Goal: Task Accomplishment & Management: Manage account settings

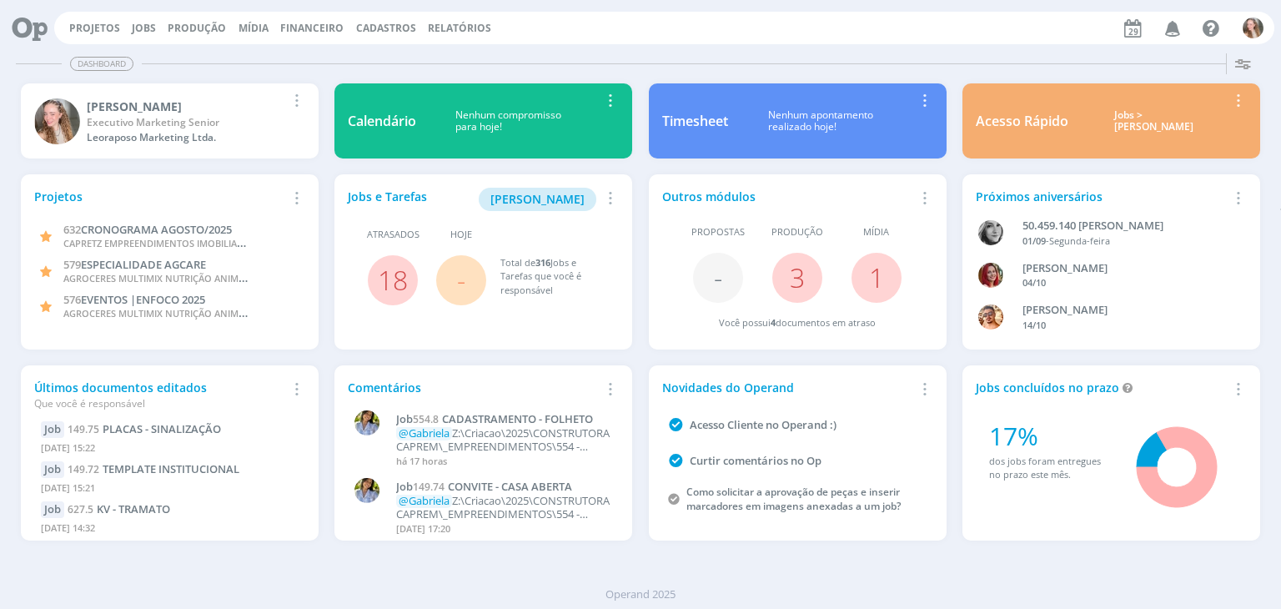
click at [85, 20] on div "Projetos Jobs Produção [GEOGRAPHIC_DATA] Financeiro Cadastros Relatórios Notifi…" at bounding box center [664, 28] width 1220 height 33
click at [90, 24] on link "Projetos" at bounding box center [94, 28] width 51 height 14
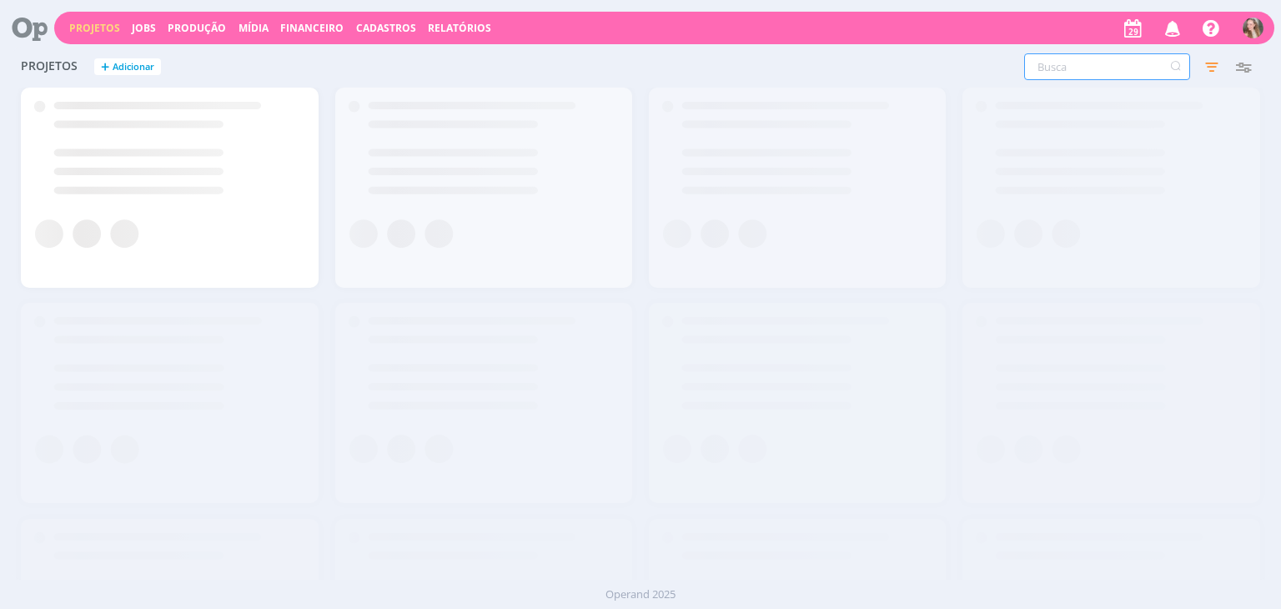
click at [1093, 73] on input "text" at bounding box center [1107, 66] width 166 height 27
type input "149"
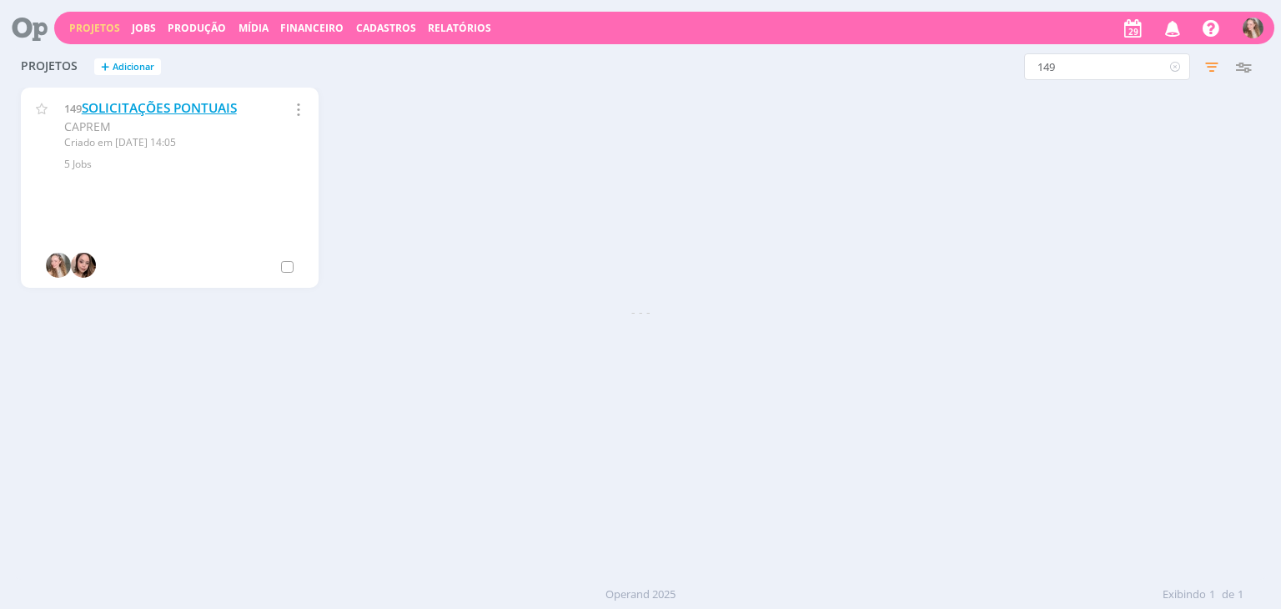
click at [145, 111] on link "SOLICITAÇÕES PONTUAIS" at bounding box center [159, 108] width 155 height 18
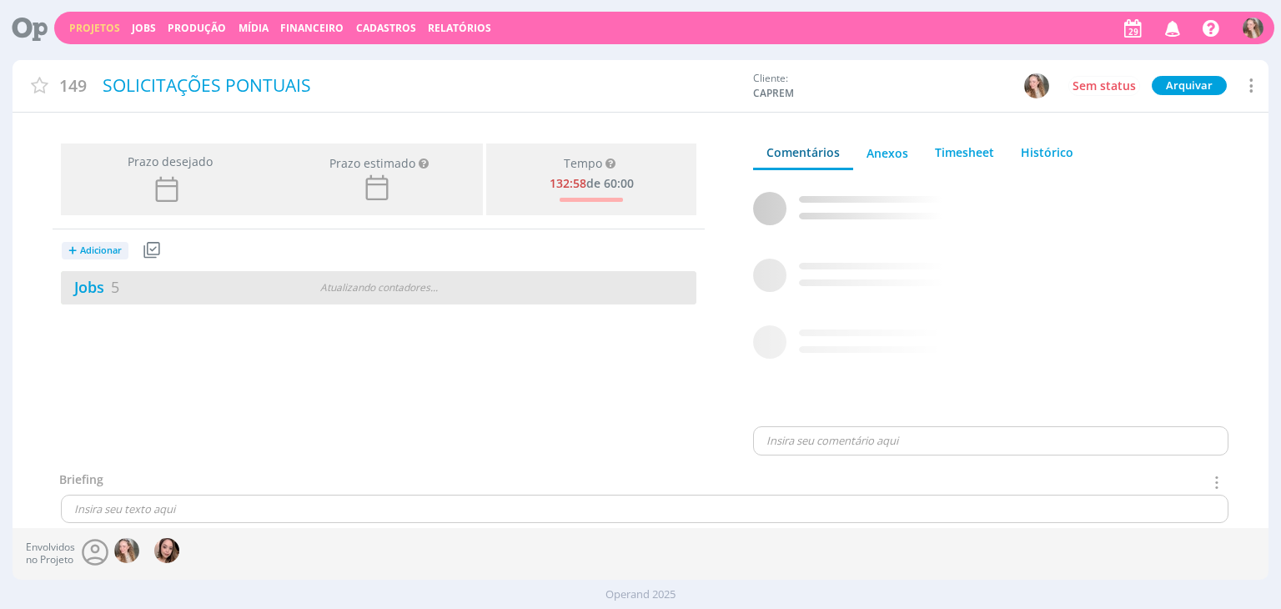
click at [163, 284] on div "Jobs 5" at bounding box center [169, 287] width 216 height 23
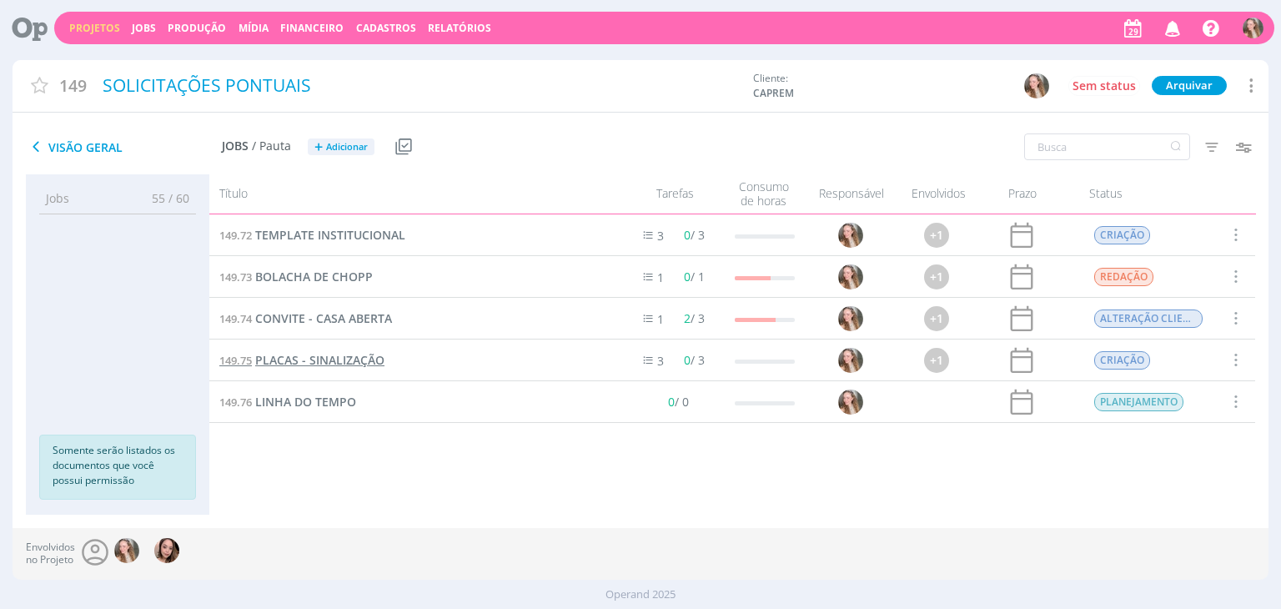
click at [296, 360] on span "PLACAS - SINALIZAÇÃO" at bounding box center [319, 360] width 129 height 16
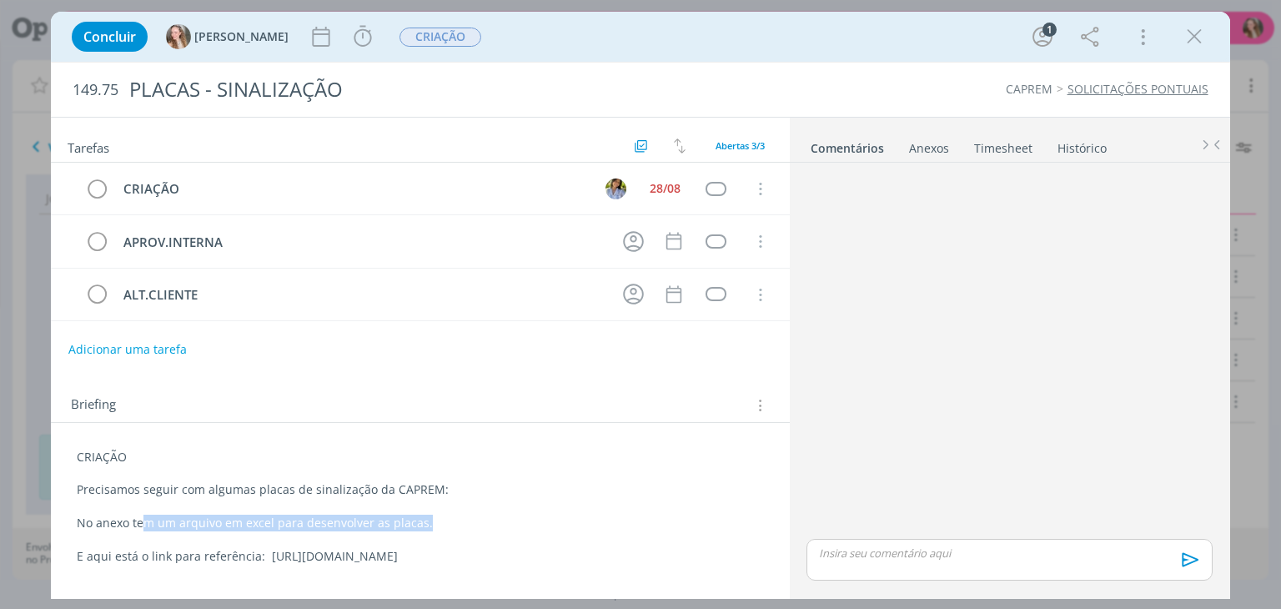
drag, startPoint x: 190, startPoint y: 518, endPoint x: 447, endPoint y: 519, distance: 256.9
click at [447, 519] on p "No anexo tem um arquivo em excel para desenvolver as placas." at bounding box center [420, 523] width 686 height 17
click at [447, 519] on p "No anexo tem um arquivo em excel para desenvolver as placas." at bounding box center [420, 523] width 685 height 17
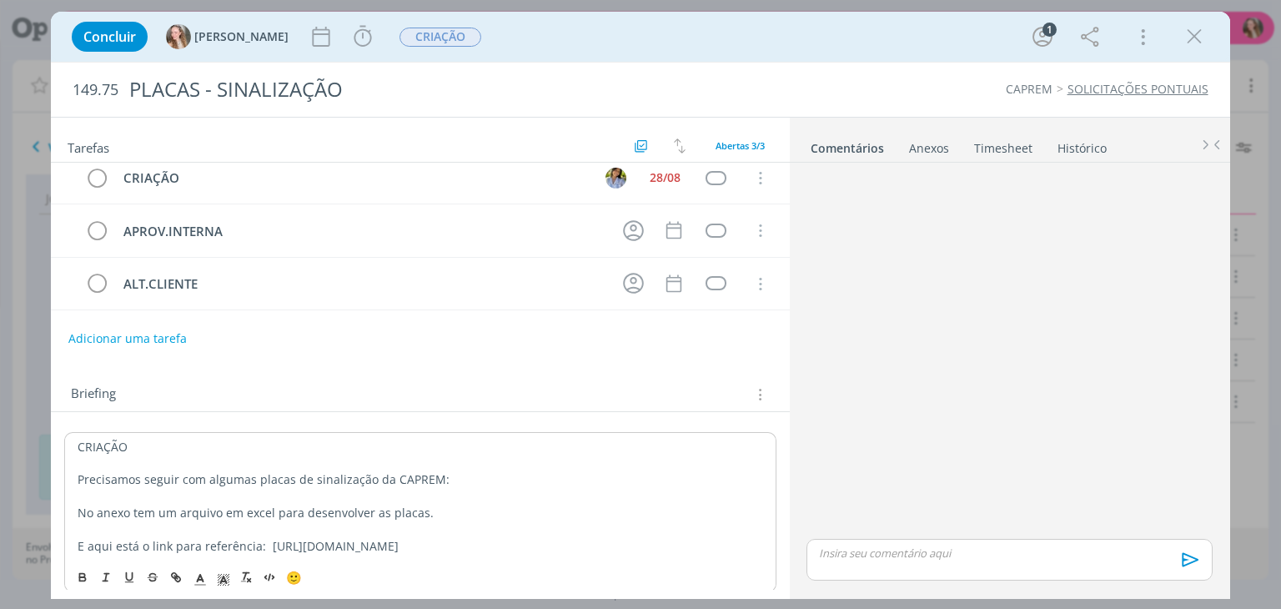
scroll to position [17, 0]
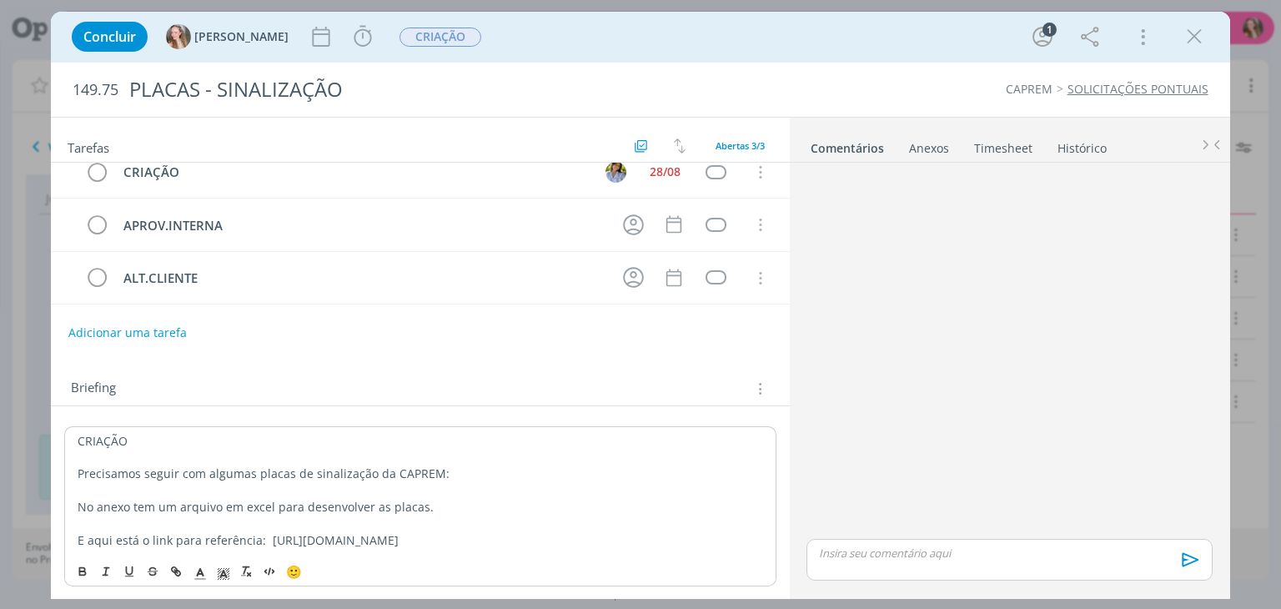
click at [927, 153] on div "Anexos 0" at bounding box center [929, 148] width 40 height 17
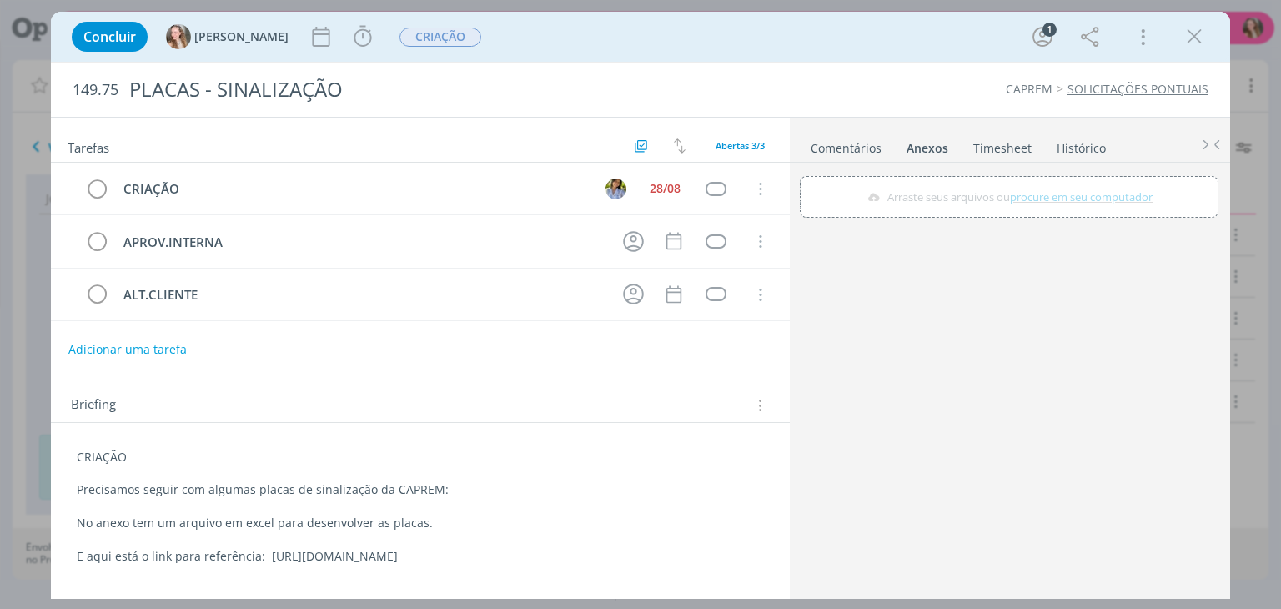
scroll to position [0, 0]
click at [1030, 194] on span "procure em seu computador" at bounding box center [1082, 196] width 143 height 15
click at [1030, 181] on input "Arraste seus arquivos ou procure em seu computador" at bounding box center [1009, 178] width 419 height 5
type input "C:\fakepath\SINALIZAÇÃO - CAPREM.xlsx"
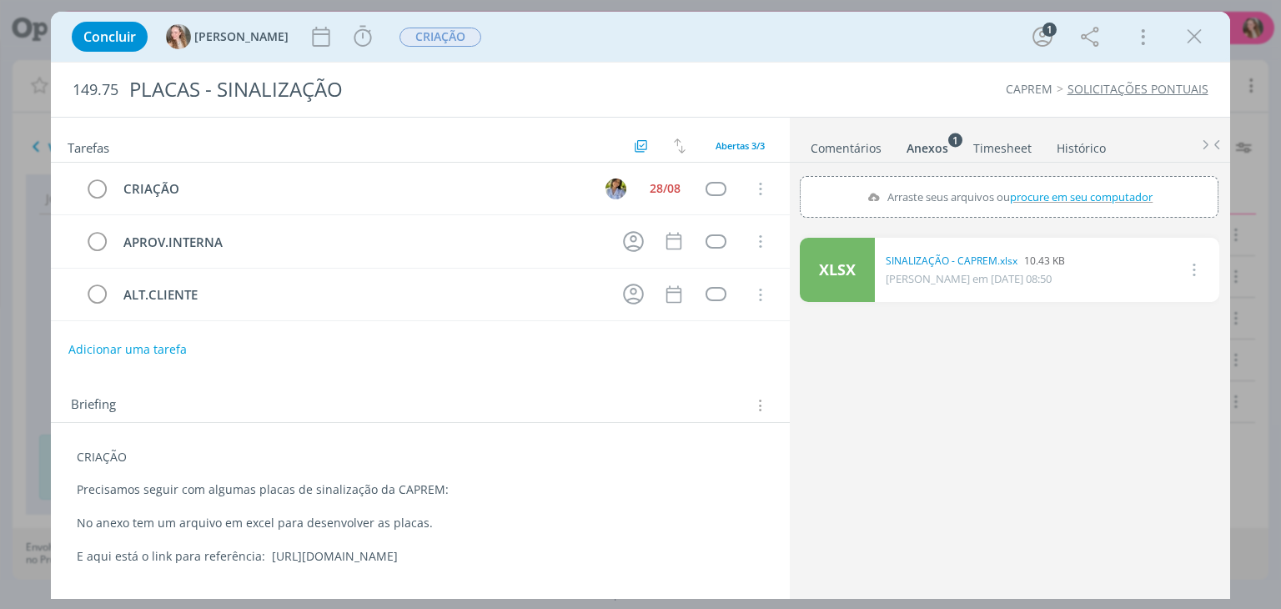
drag, startPoint x: 1205, startPoint y: 37, endPoint x: 1129, endPoint y: 189, distance: 170.4
click at [1205, 37] on icon "dialog" at bounding box center [1194, 36] width 25 height 25
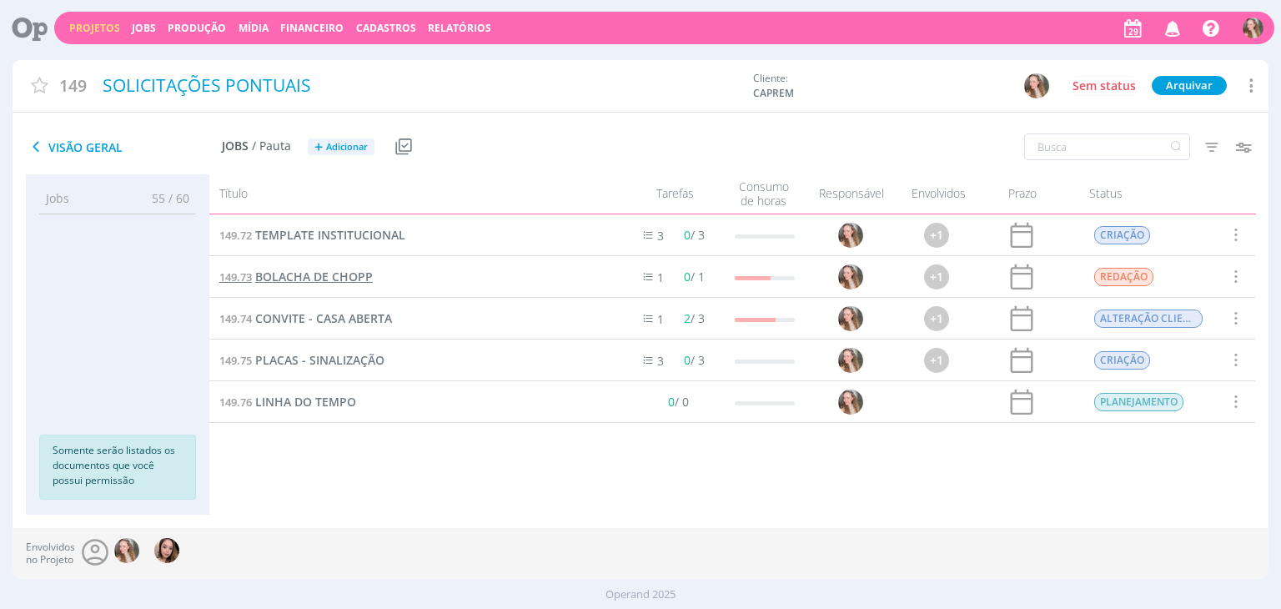
click at [291, 275] on span "BOLACHA DE CHOPP" at bounding box center [314, 277] width 118 height 16
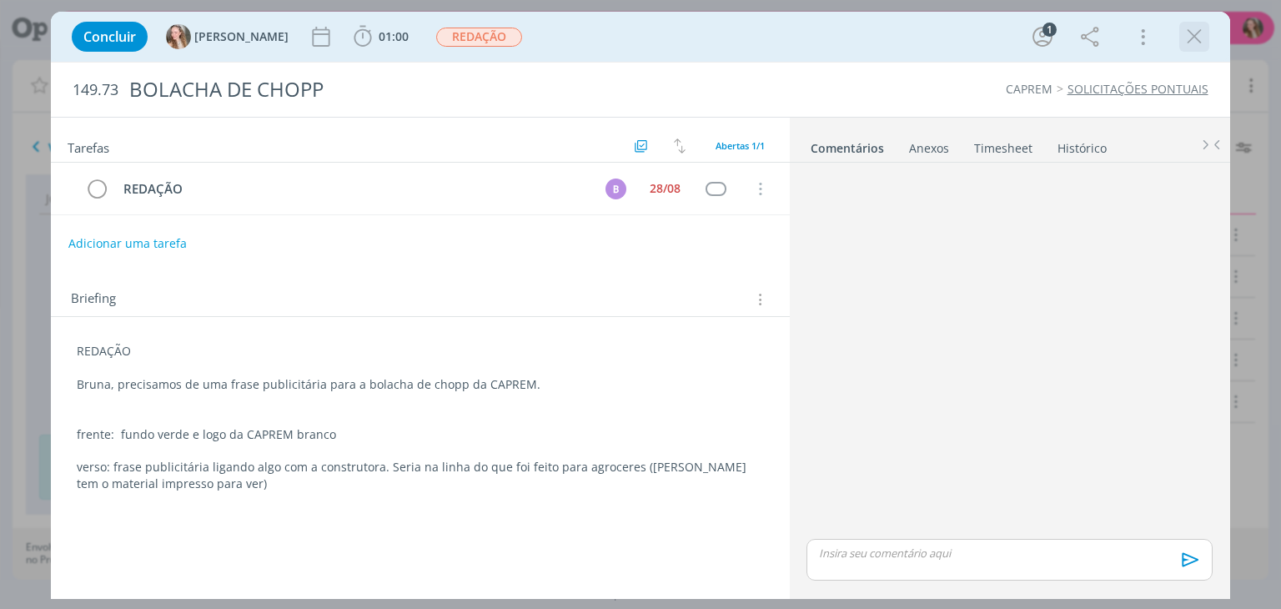
click at [1202, 34] on icon "dialog" at bounding box center [1194, 36] width 25 height 25
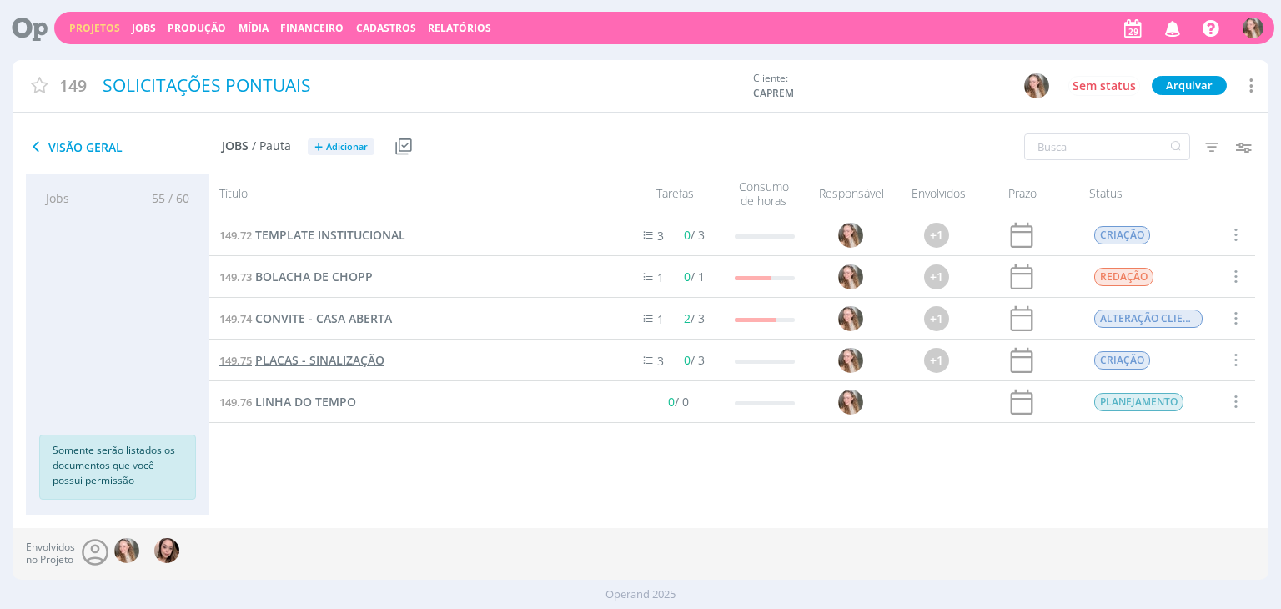
click at [329, 358] on span "PLACAS - SINALIZAÇÃO" at bounding box center [319, 360] width 129 height 16
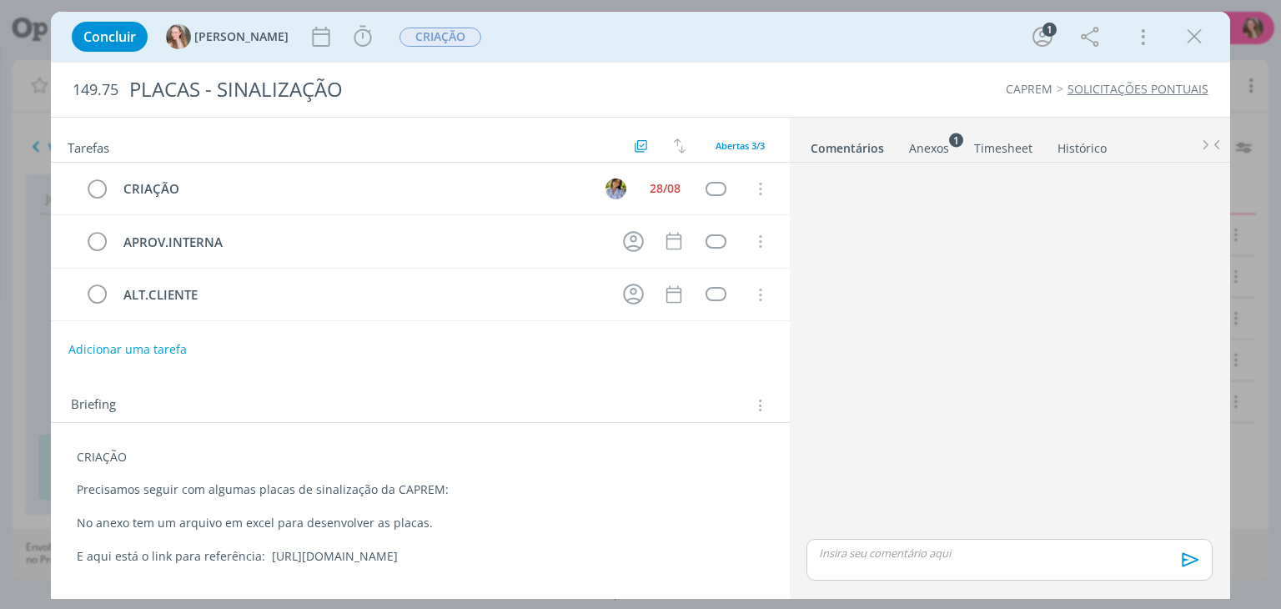
click at [927, 143] on div "Anexos 1" at bounding box center [929, 148] width 40 height 17
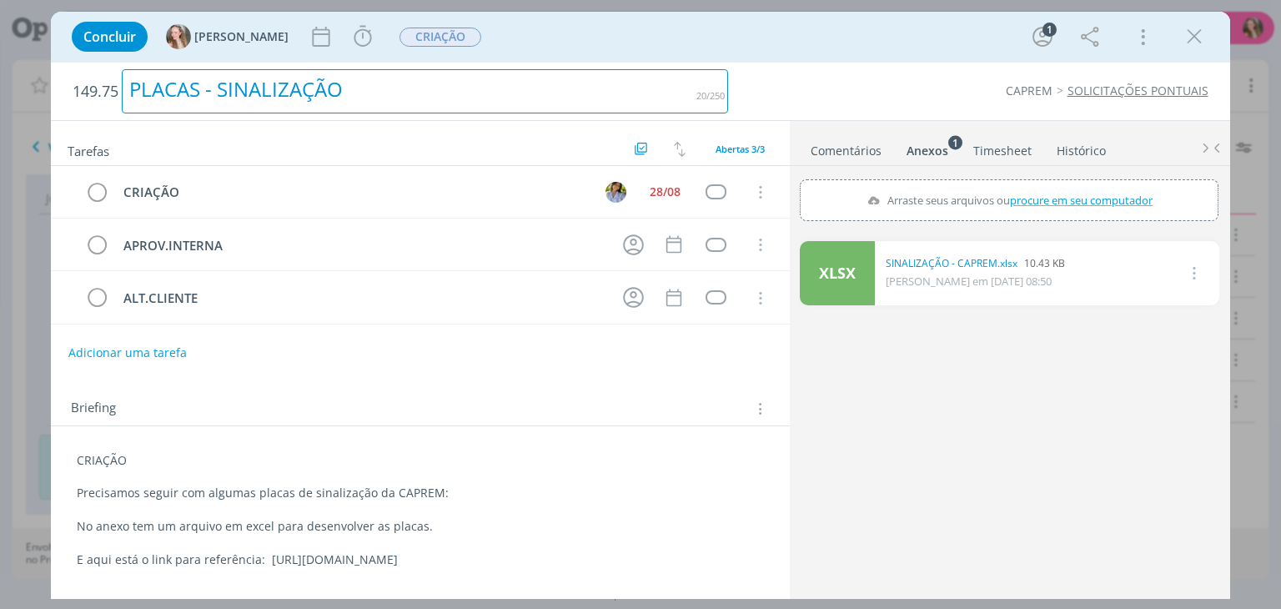
click at [594, 82] on div "PLACAS - SINALIZAÇÃO" at bounding box center [425, 91] width 606 height 44
click at [622, 198] on div "dialog" at bounding box center [615, 192] width 21 height 21
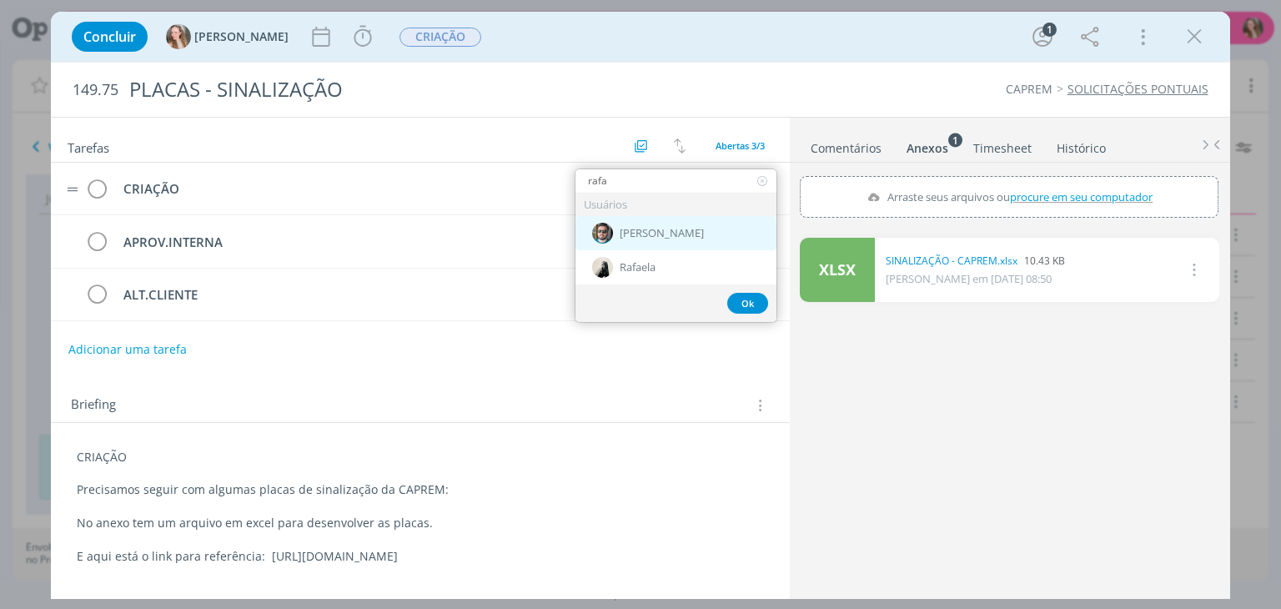
type input "rafa"
click at [691, 224] on div "[PERSON_NAME]" at bounding box center [675, 233] width 201 height 34
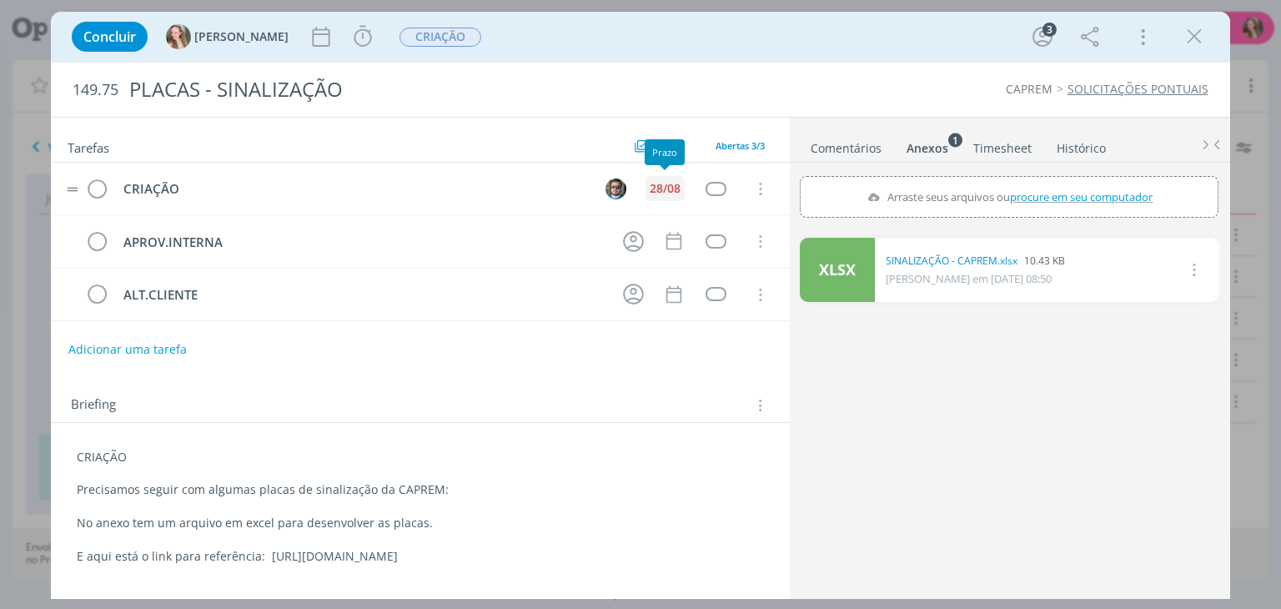
click at [664, 194] on div "28/08" at bounding box center [665, 189] width 31 height 12
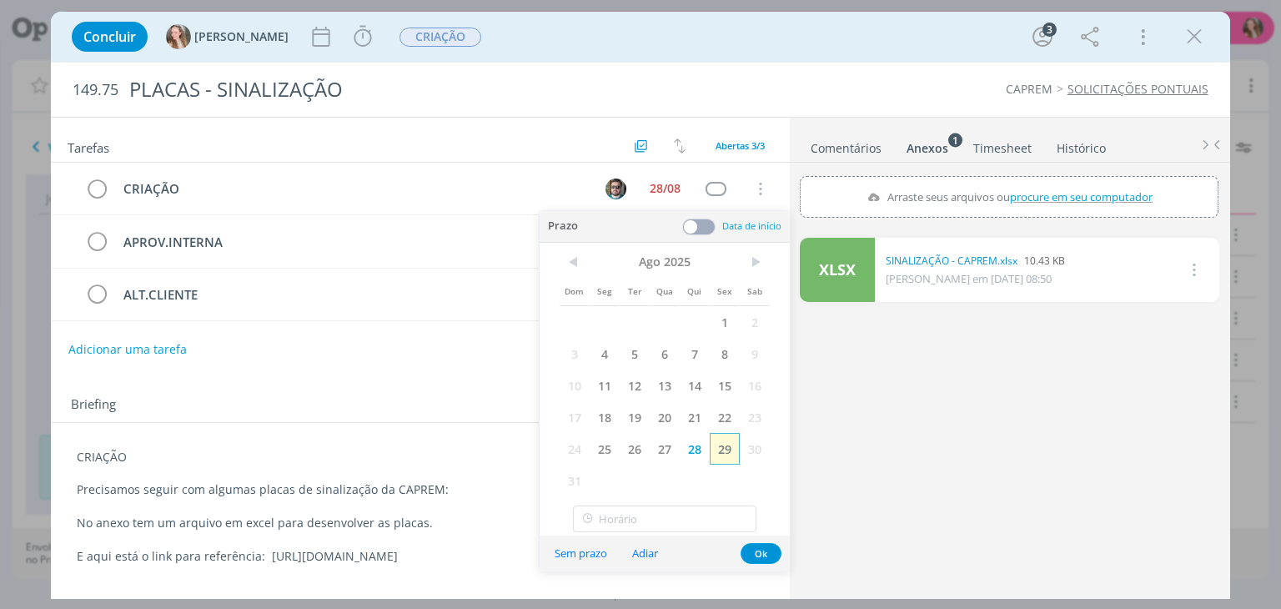
click at [728, 446] on span "29" at bounding box center [725, 449] width 30 height 32
click at [773, 550] on button "Ok" at bounding box center [761, 553] width 41 height 21
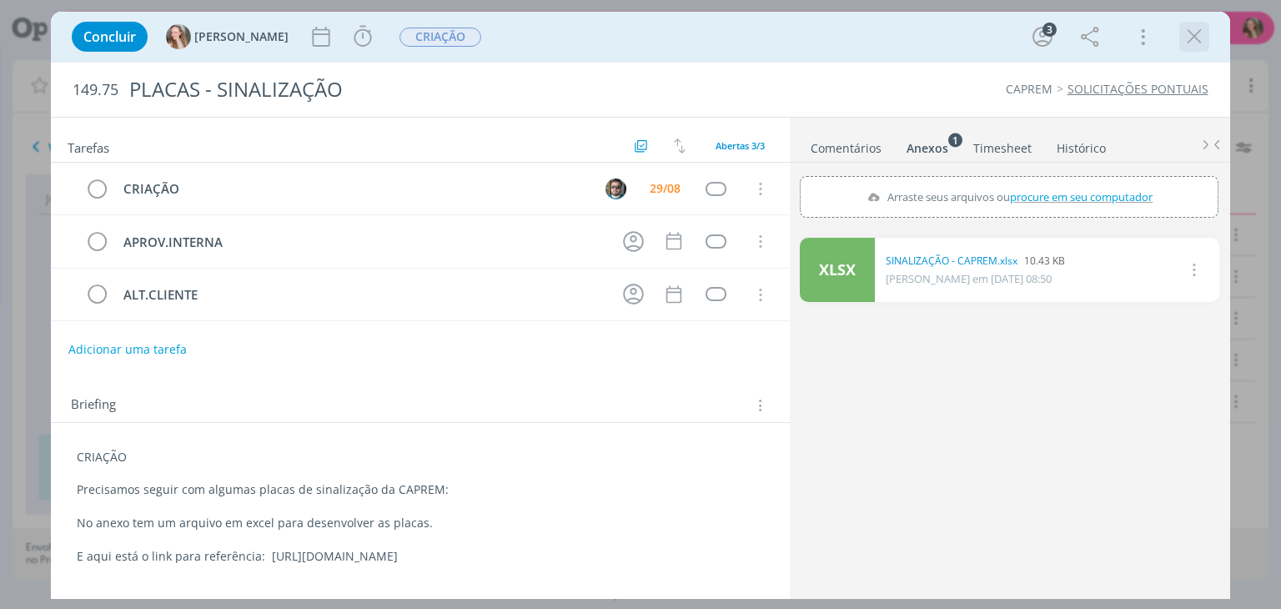
click at [1188, 36] on icon "dialog" at bounding box center [1194, 36] width 25 height 25
